Goal: Navigation & Orientation: Go to known website

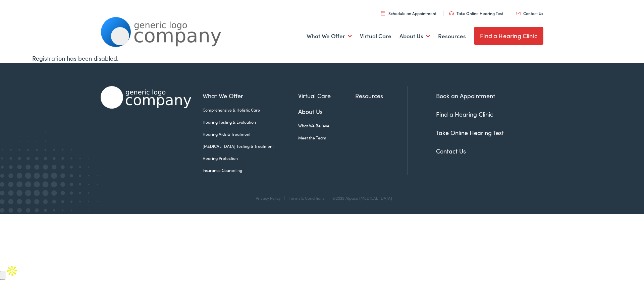
click at [5, 271] on input "button" at bounding box center [2, 275] width 5 height 9
